Goal: Download file/media

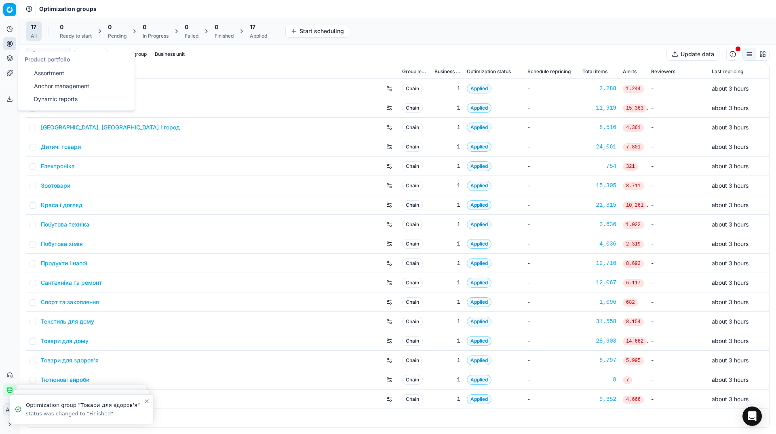
click at [44, 72] on link "Assortment" at bounding box center [78, 72] width 94 height 11
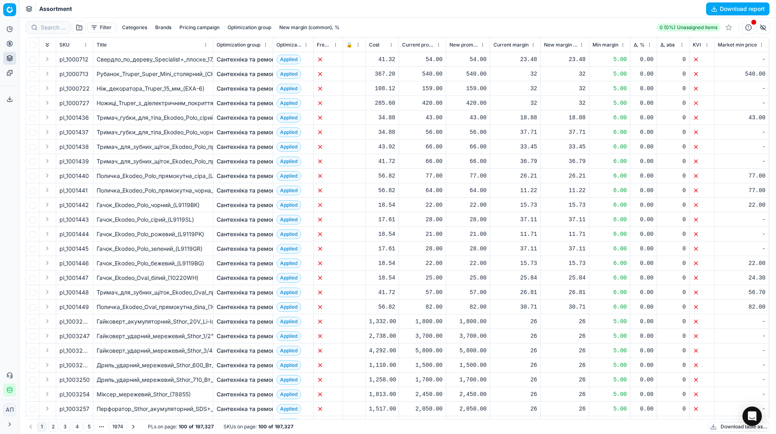
click at [706, 9] on button "Download report" at bounding box center [737, 8] width 63 height 13
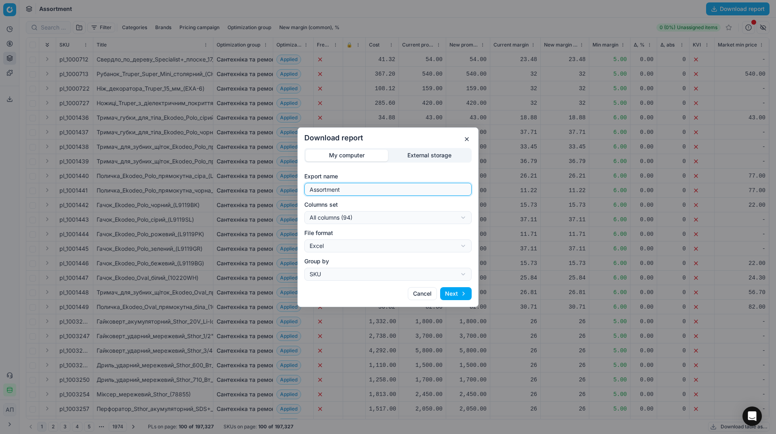
click at [392, 187] on input "Assortment" at bounding box center [388, 189] width 160 height 12
type input "Assortment [DATE] - 3"
click at [410, 216] on div "Download report My computer External storage Export name Assortment [DATE] - 3 …" at bounding box center [388, 217] width 776 height 434
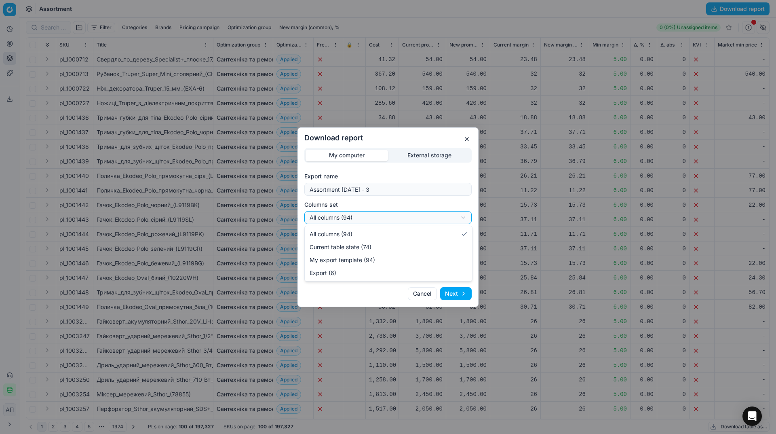
select select "table"
click at [457, 292] on button "Next" at bounding box center [456, 293] width 32 height 13
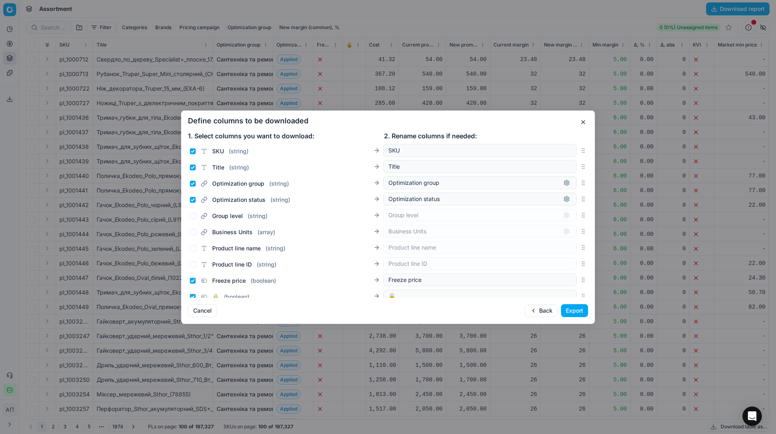
click at [569, 309] on button "Export" at bounding box center [574, 310] width 27 height 13
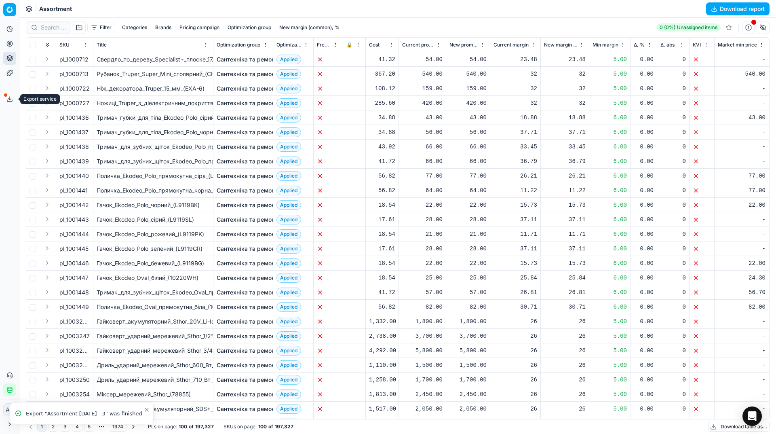
click at [12, 96] on icon at bounding box center [9, 99] width 6 height 6
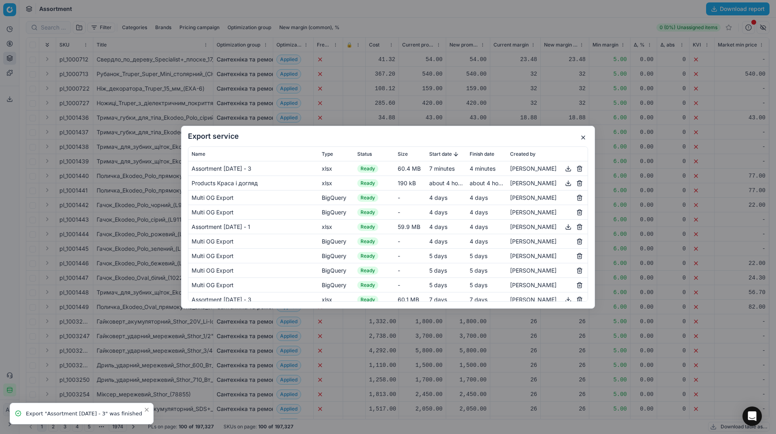
click at [563, 166] on button "button" at bounding box center [568, 168] width 10 height 10
click at [582, 139] on button "button" at bounding box center [583, 138] width 10 height 10
